Goal: Find specific page/section: Find specific page/section

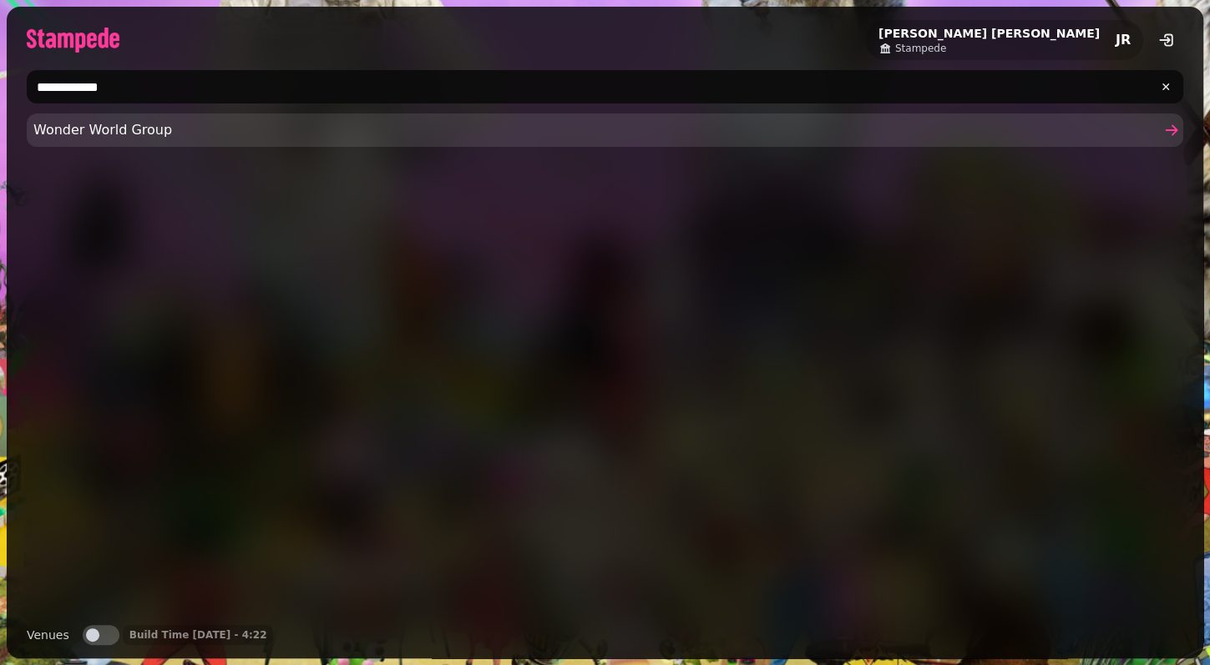
type input "**********"
click at [104, 133] on span "Wonder World Group" at bounding box center [596, 130] width 1126 height 20
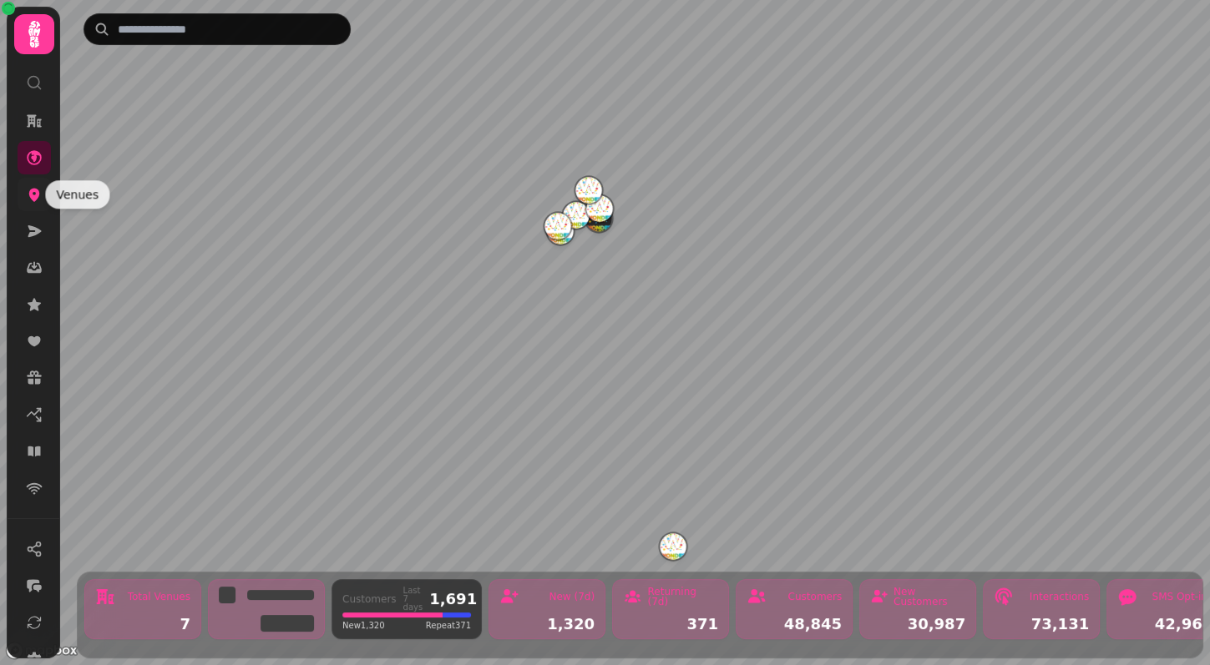
click at [41, 188] on icon at bounding box center [34, 194] width 17 height 17
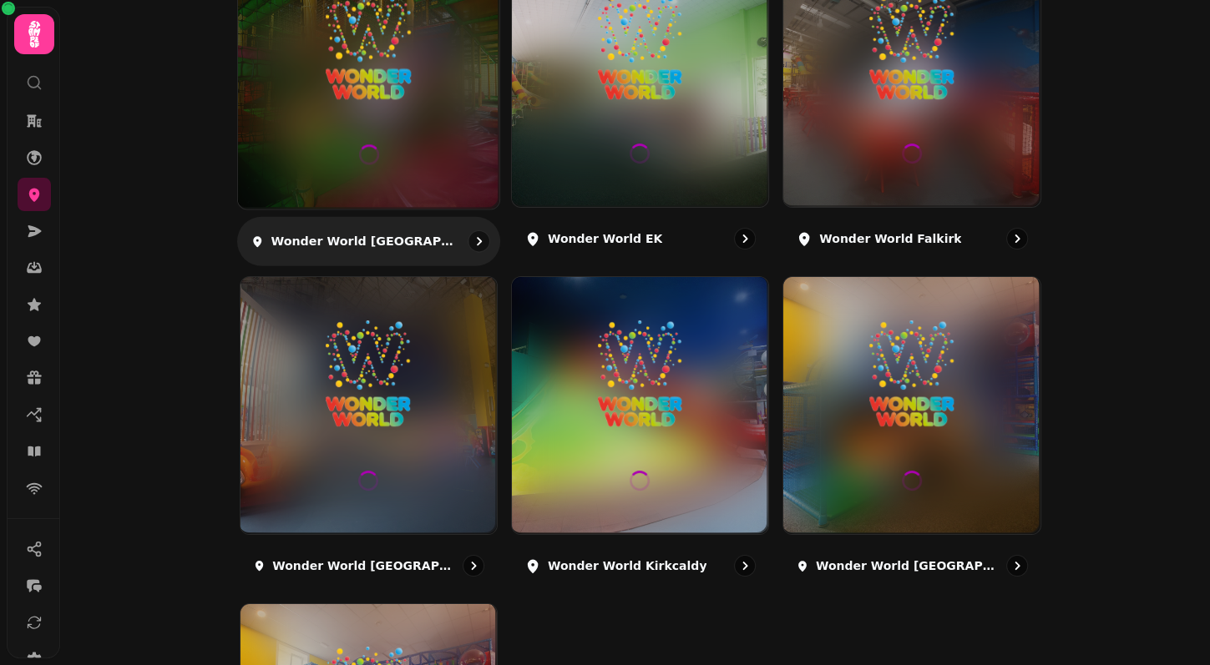
scroll to position [457, 0]
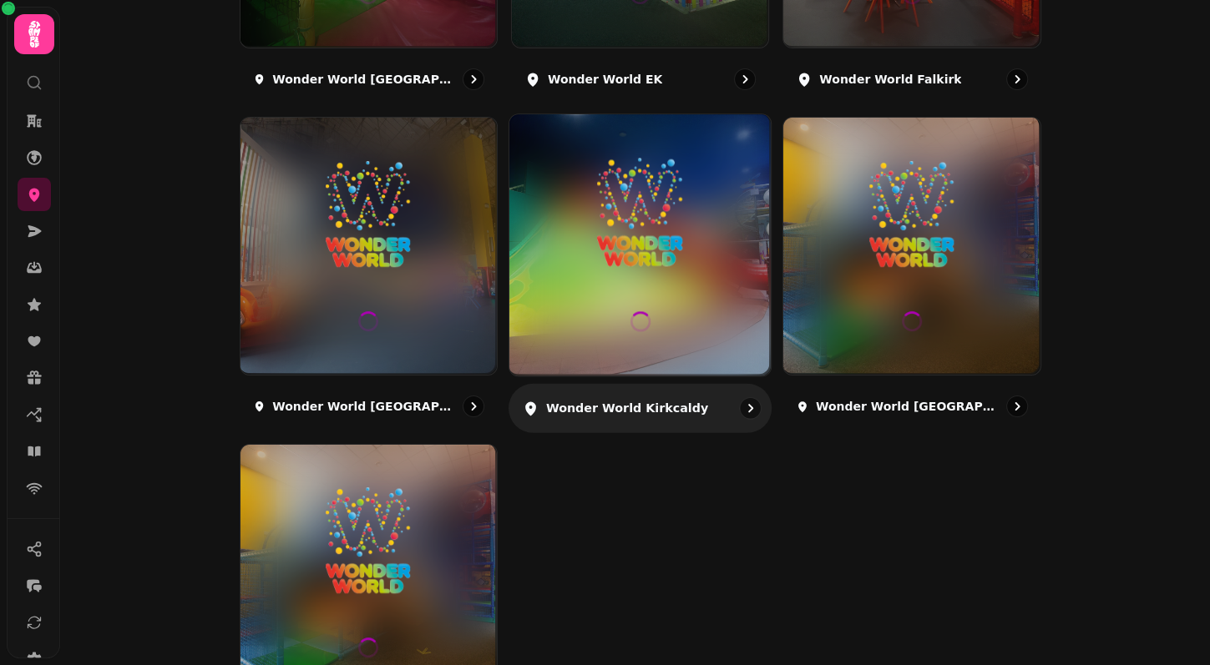
click at [639, 260] on img at bounding box center [640, 213] width 196 height 109
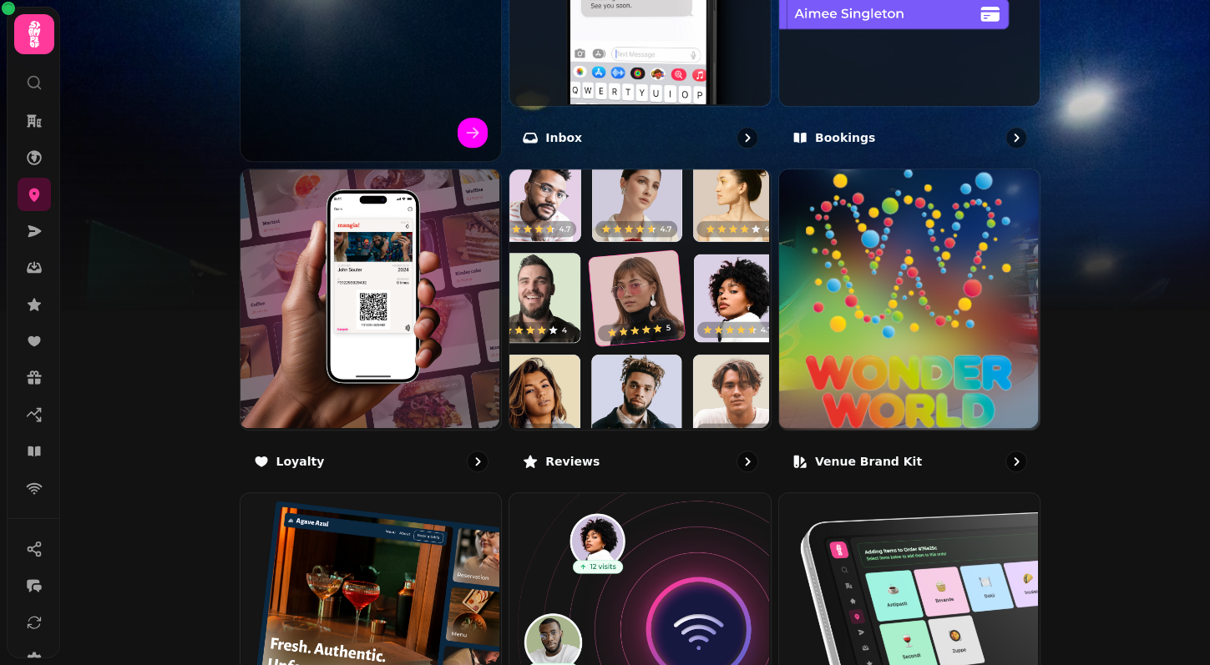
scroll to position [938, 0]
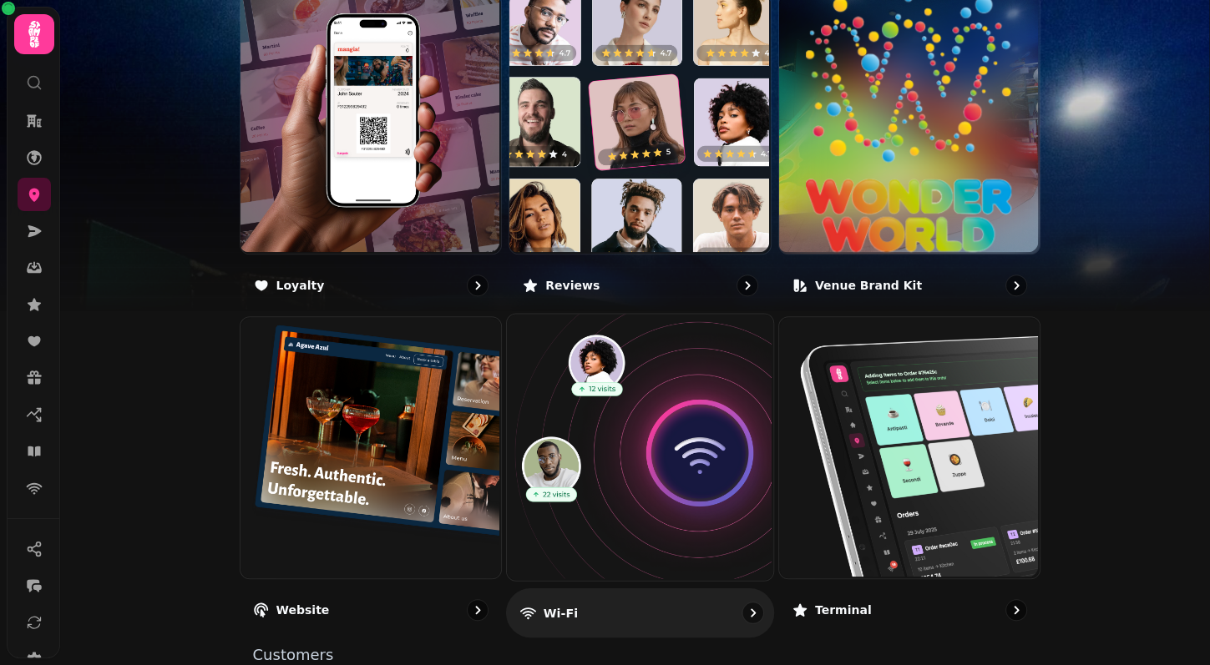
click at [602, 450] on img at bounding box center [638, 446] width 266 height 266
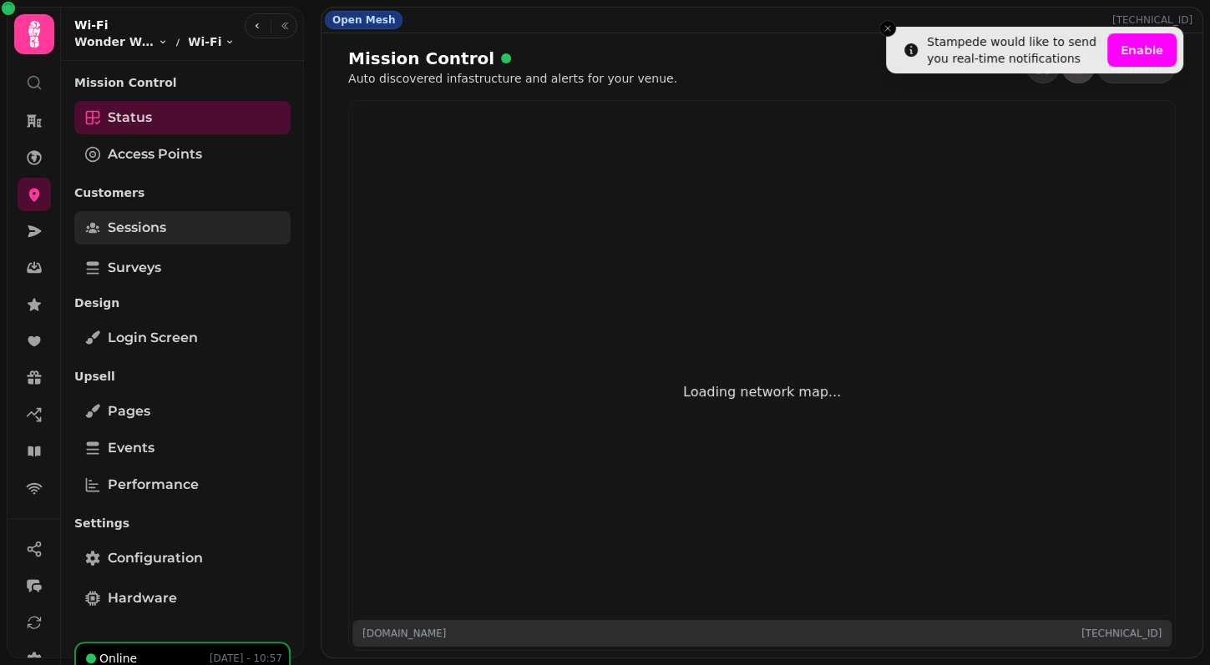
click at [179, 220] on link "Sessions" at bounding box center [182, 227] width 216 height 33
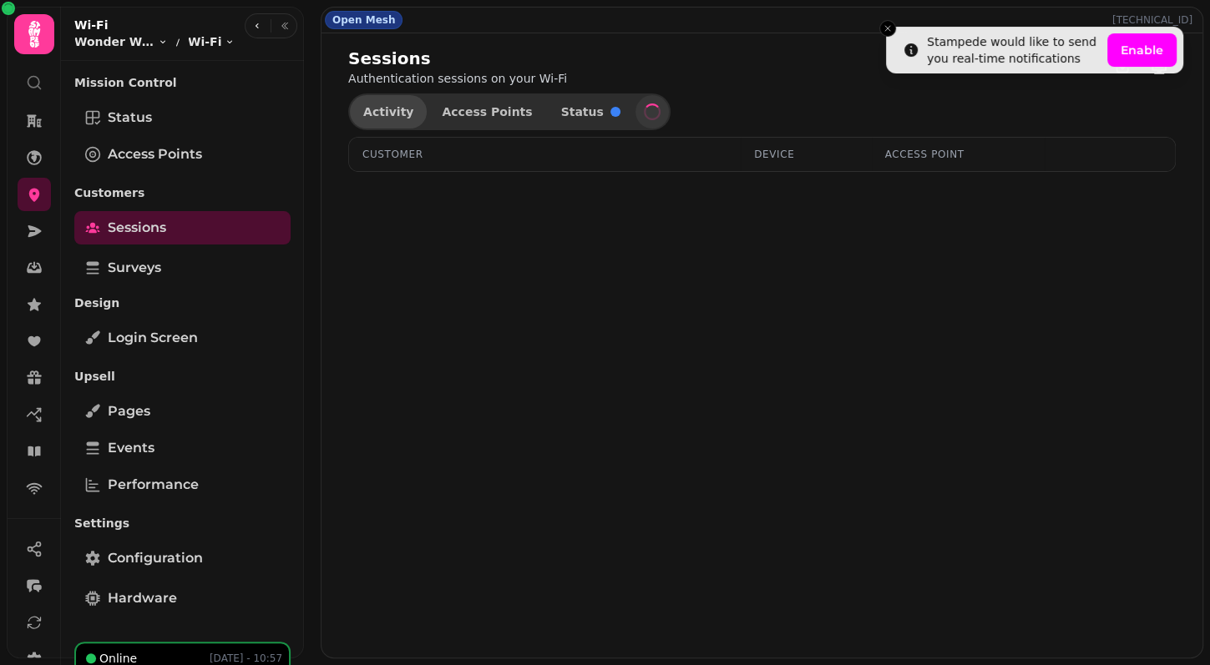
click at [398, 106] on span "Activity" at bounding box center [388, 112] width 50 height 12
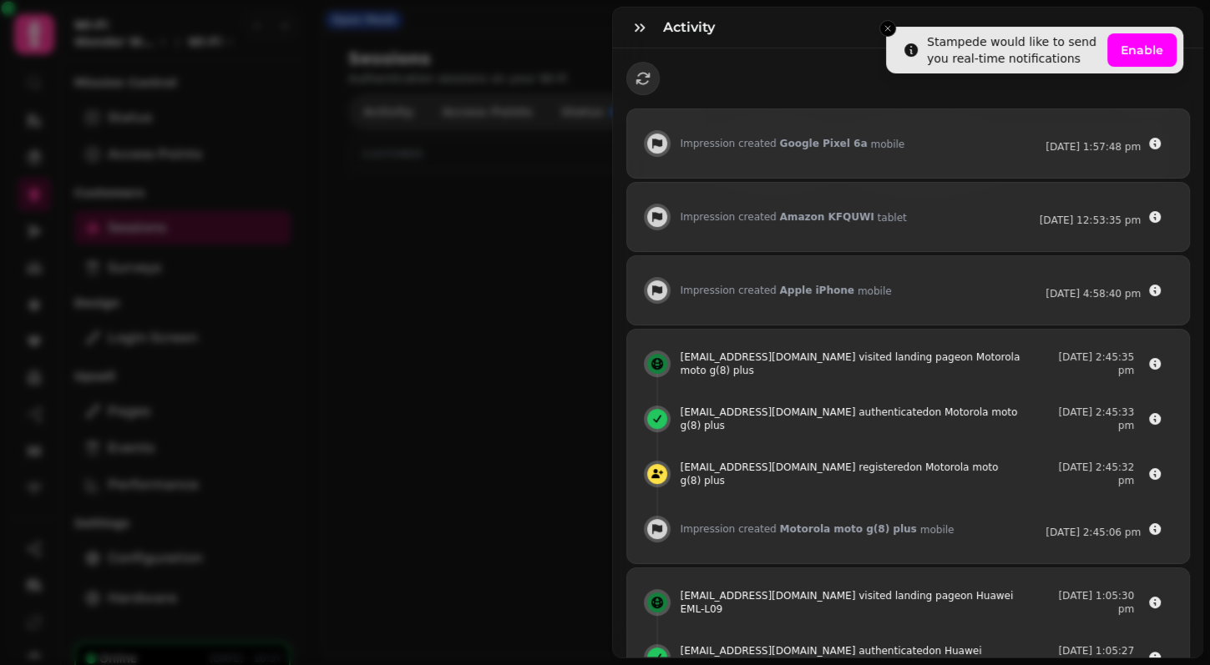
select select "**"
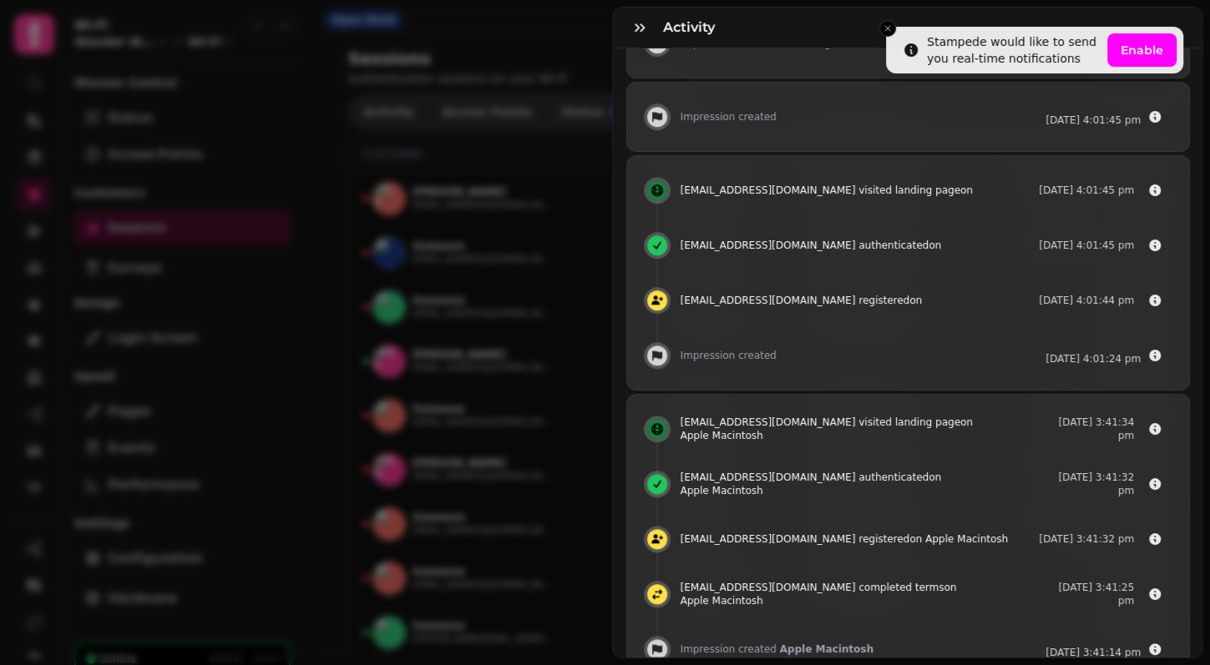
scroll to position [931, 0]
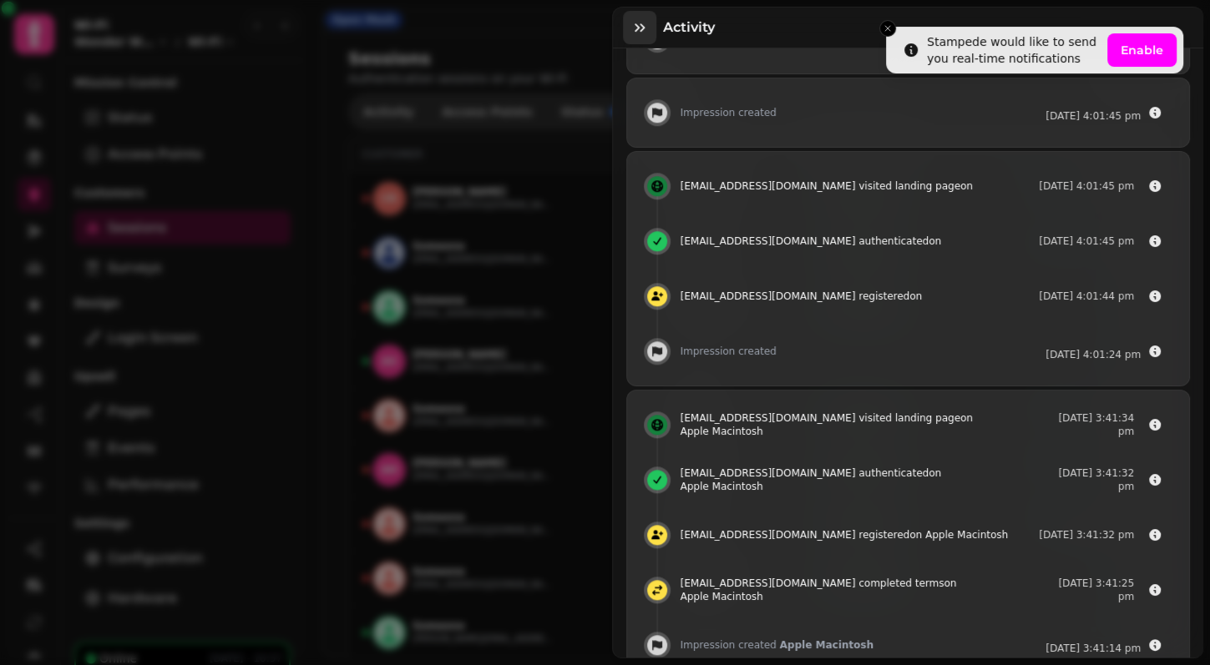
click at [649, 26] on button "button" at bounding box center [639, 27] width 33 height 33
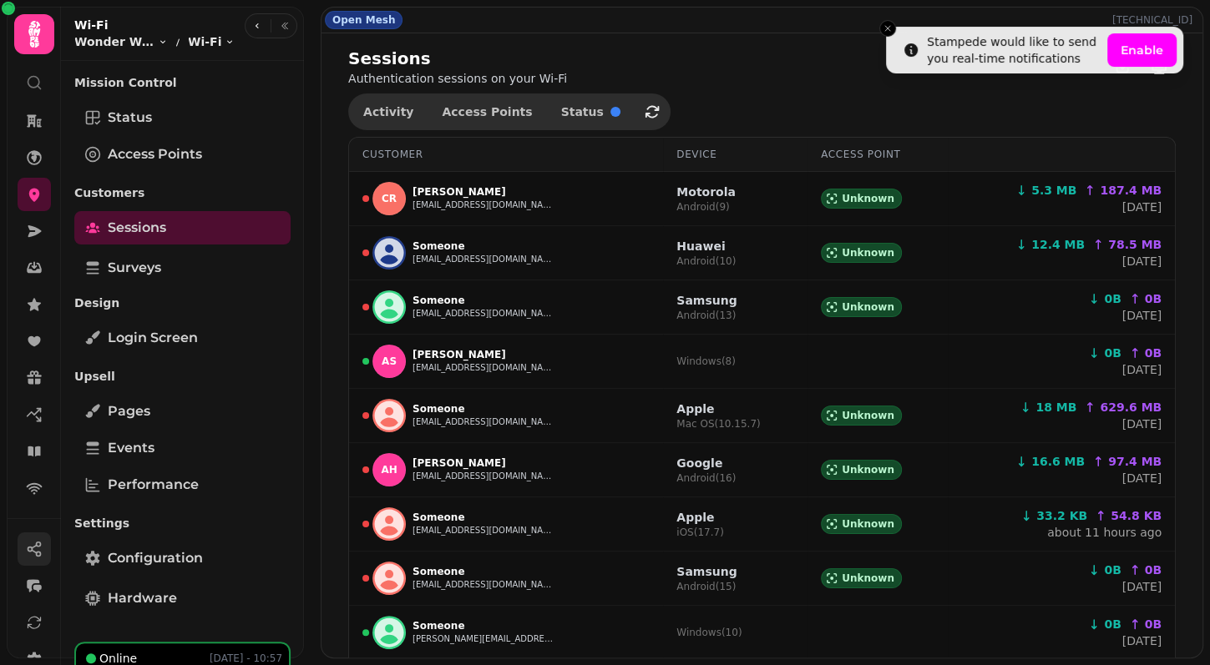
scroll to position [180, 0]
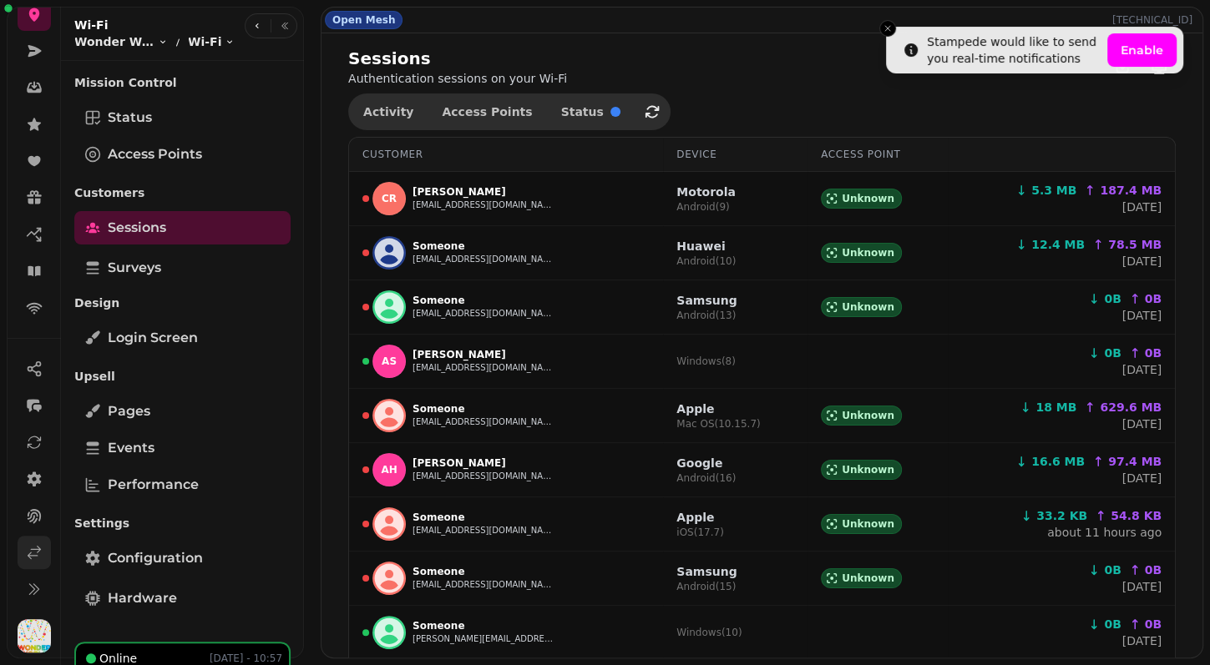
click at [41, 553] on icon at bounding box center [34, 552] width 17 height 17
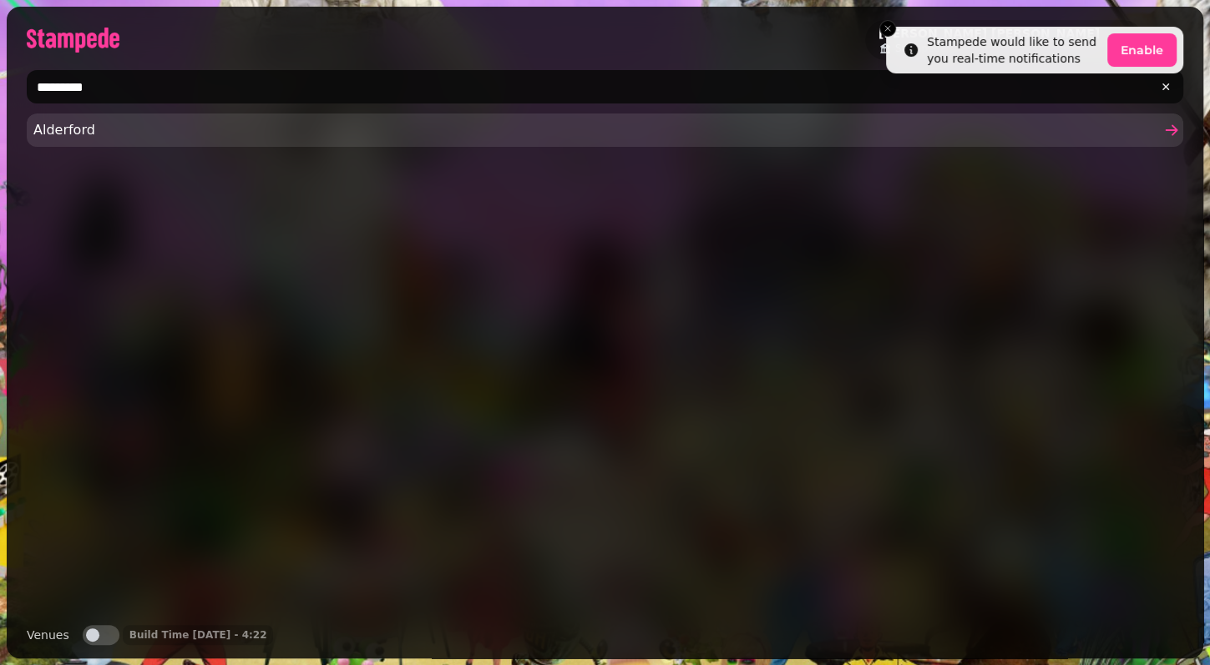
type input "*********"
click at [112, 129] on span "Alderford" at bounding box center [596, 130] width 1126 height 20
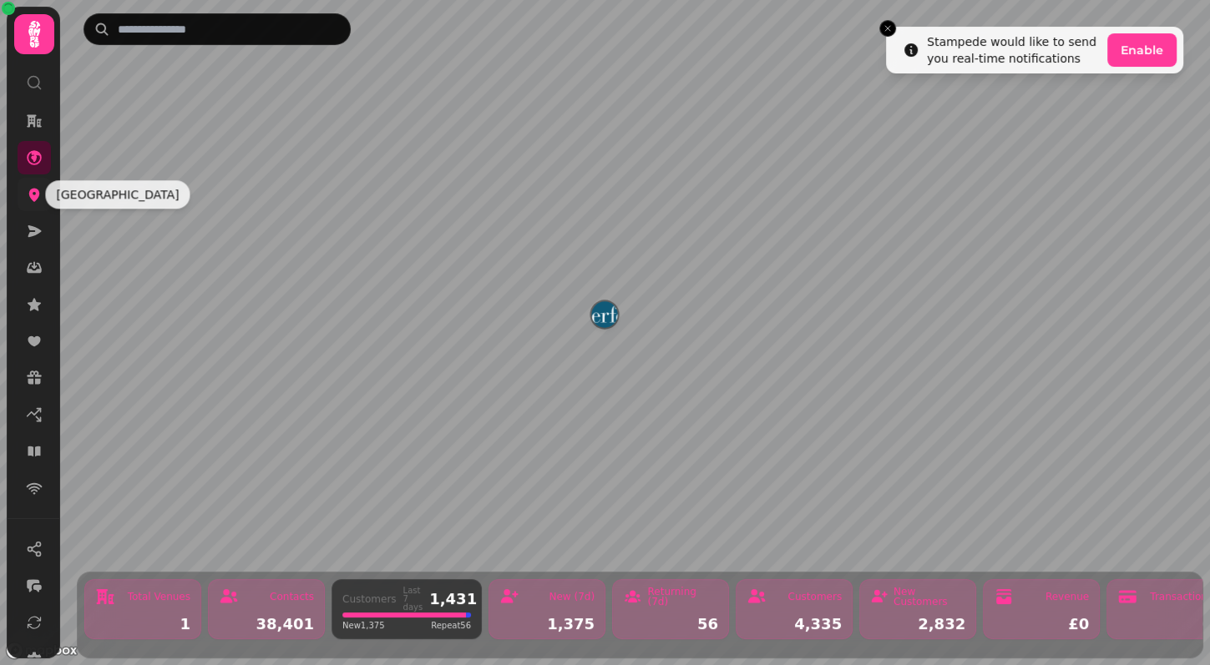
click at [31, 188] on icon at bounding box center [34, 194] width 17 height 17
